Goal: Task Accomplishment & Management: Complete application form

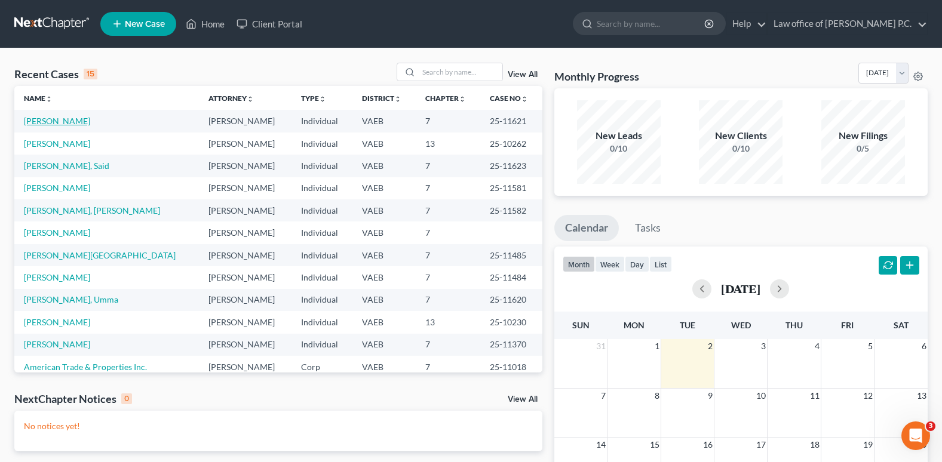
click at [46, 124] on link "[PERSON_NAME]" at bounding box center [57, 121] width 66 height 10
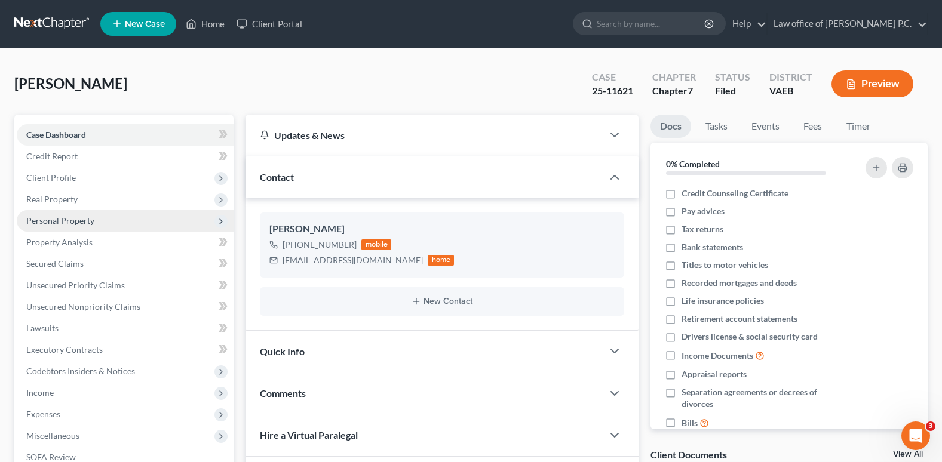
click at [60, 221] on span "Personal Property" at bounding box center [60, 221] width 68 height 10
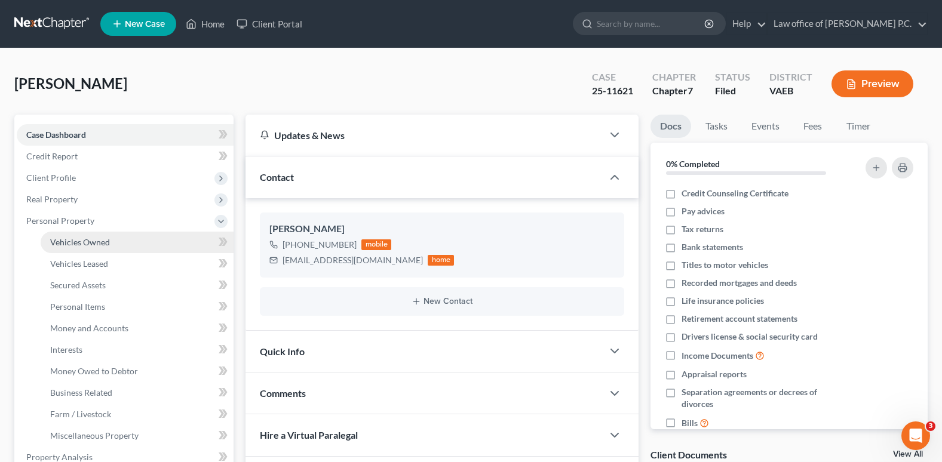
click at [63, 243] on span "Vehicles Owned" at bounding box center [80, 242] width 60 height 10
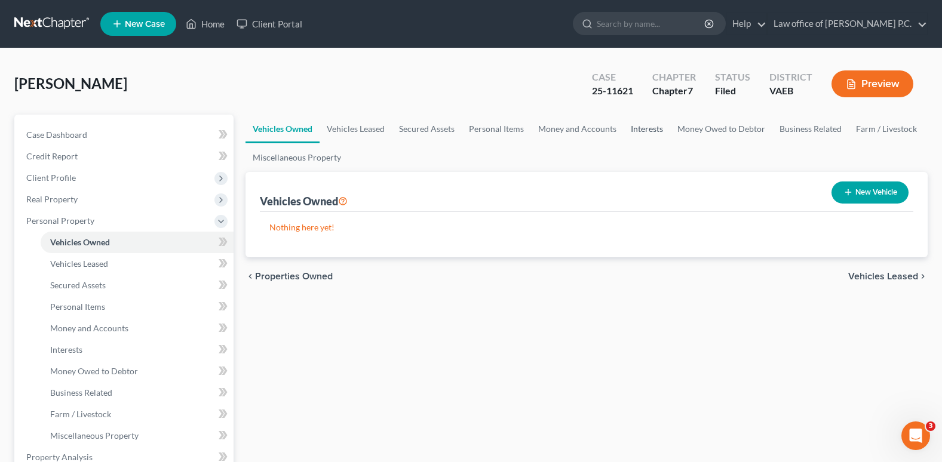
click at [643, 128] on link "Interests" at bounding box center [647, 129] width 47 height 29
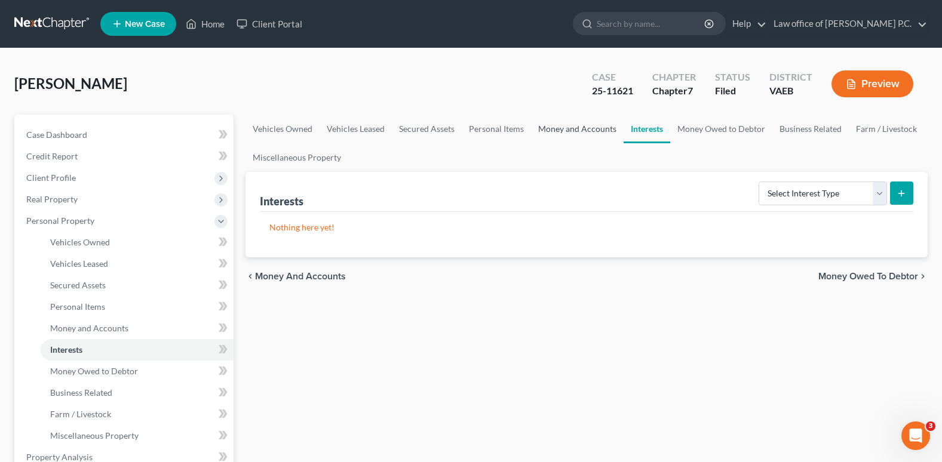
click at [592, 128] on link "Money and Accounts" at bounding box center [577, 129] width 93 height 29
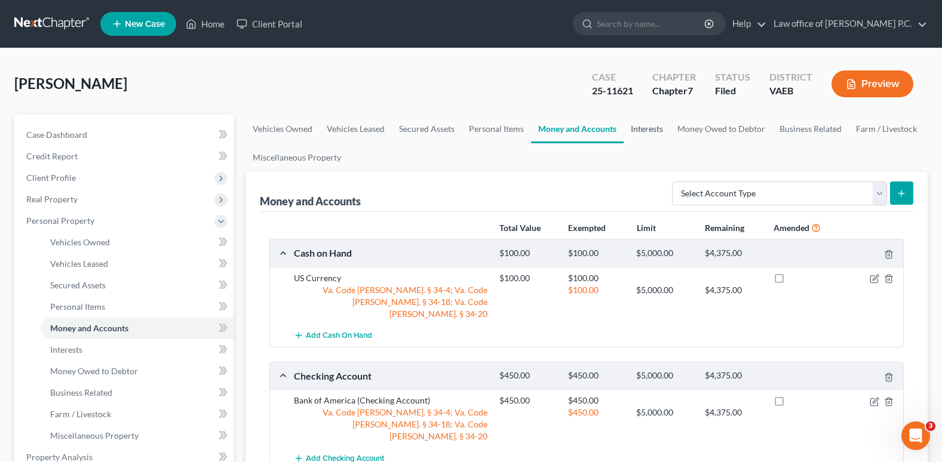
click at [646, 131] on link "Interests" at bounding box center [647, 129] width 47 height 29
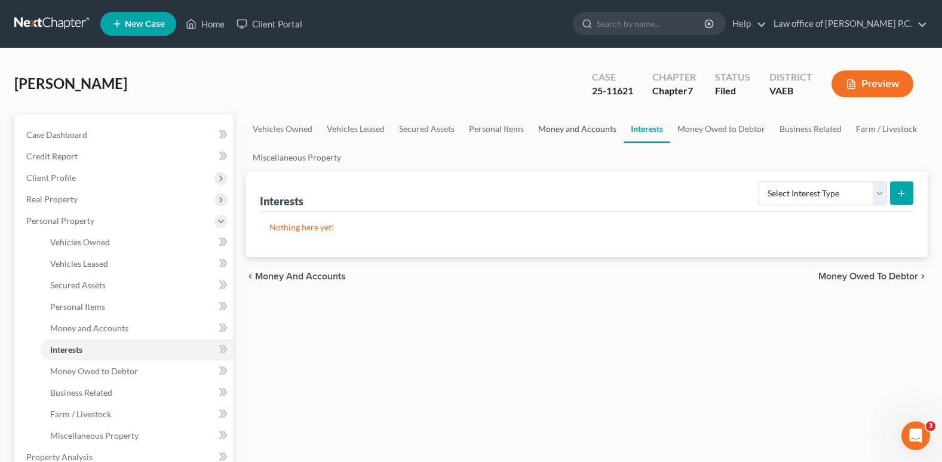
click at [586, 128] on link "Money and Accounts" at bounding box center [577, 129] width 93 height 29
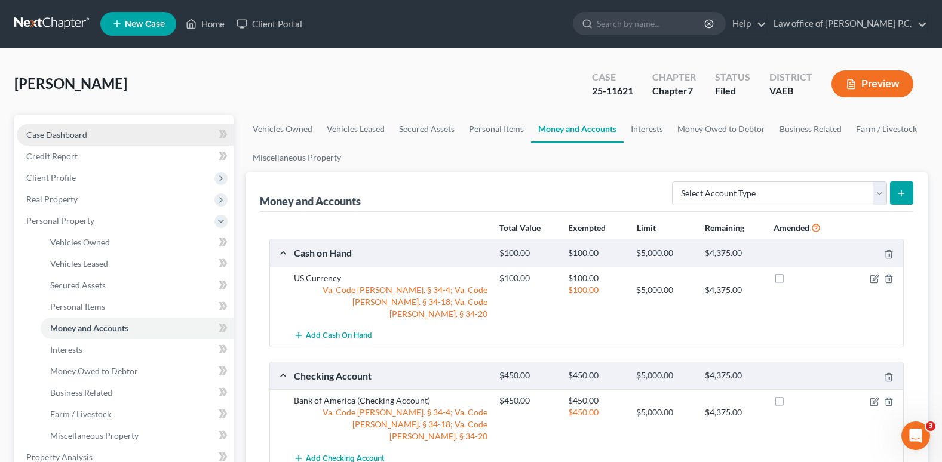
click at [69, 131] on span "Case Dashboard" at bounding box center [56, 135] width 61 height 10
